Goal: Information Seeking & Learning: Learn about a topic

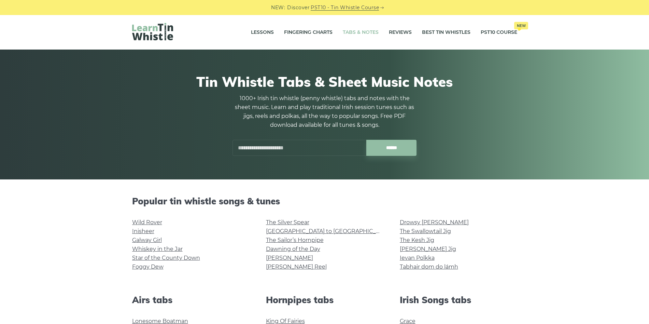
click at [355, 30] on link "Tabs & Notes" at bounding box center [361, 32] width 36 height 17
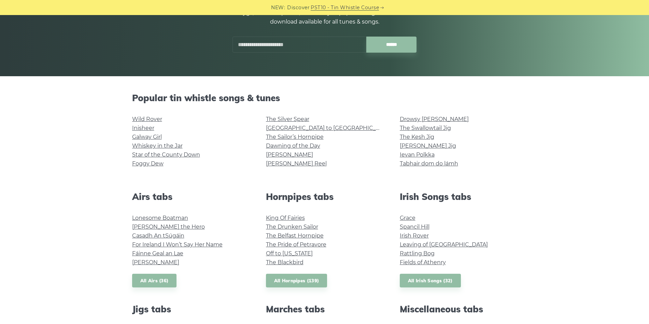
scroll to position [114, 0]
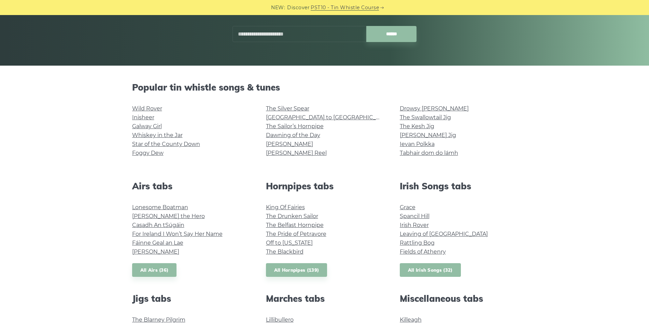
click at [442, 268] on link "All Irish Songs (32)" at bounding box center [430, 270] width 61 height 14
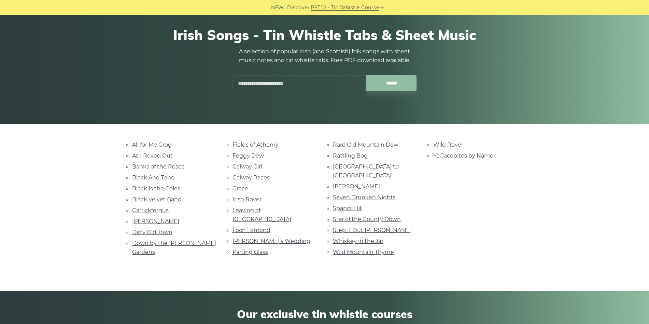
scroll to position [57, 0]
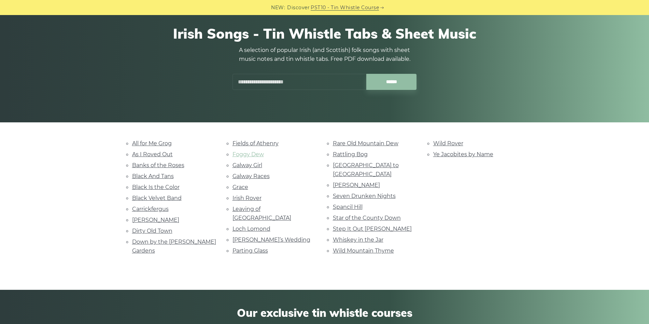
click at [260, 156] on link "Foggy Dew" at bounding box center [248, 154] width 31 height 6
click at [355, 236] on link "Whiskey in the Jar" at bounding box center [358, 239] width 51 height 6
click at [451, 143] on link "Wild Rover" at bounding box center [448, 143] width 30 height 6
click at [155, 141] on link "All for Me Grog" at bounding box center [152, 143] width 40 height 6
drag, startPoint x: 392, startPoint y: 205, endPoint x: 390, endPoint y: 210, distance: 5.3
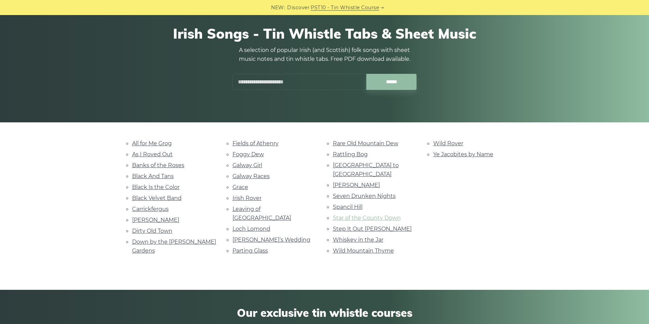
click at [392, 213] on li "Star of the County Down" at bounding box center [375, 217] width 84 height 9
click at [388, 214] on ul "Rare Old Mountain Dew Rattling Bog Rocky Road to Dublin Roddy Mc Corley Seven D…" at bounding box center [375, 197] width 84 height 116
click at [391, 215] on link "Star of the County Down" at bounding box center [367, 218] width 68 height 6
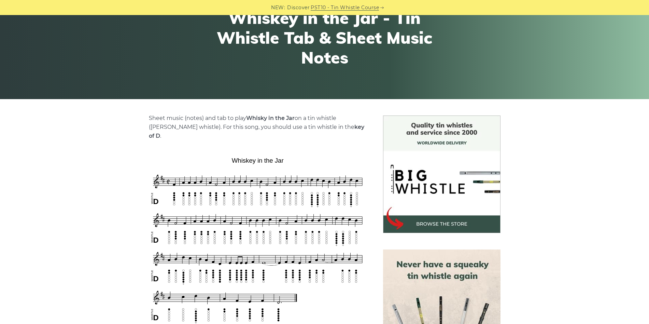
scroll to position [114, 0]
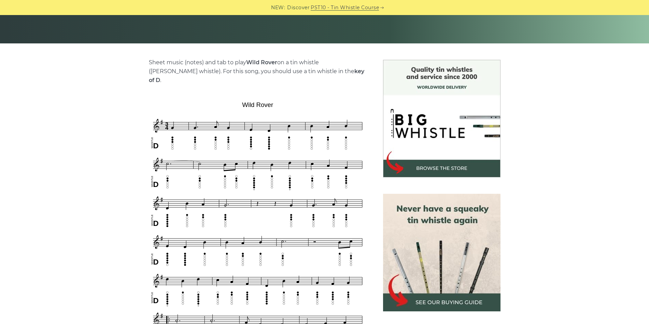
scroll to position [171, 0]
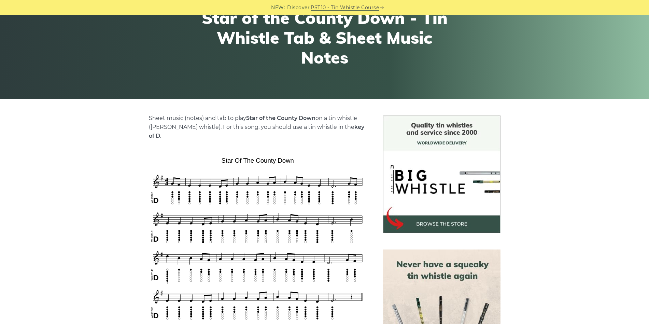
scroll to position [114, 0]
